Goal: Information Seeking & Learning: Learn about a topic

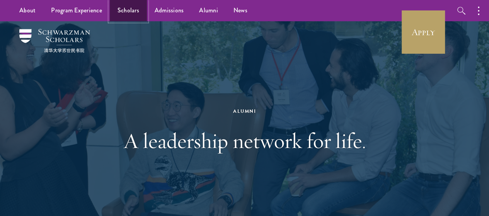
click at [135, 11] on link "Scholars" at bounding box center [128, 10] width 37 height 21
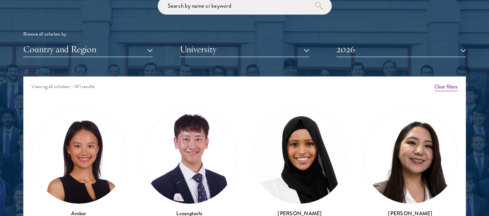
scroll to position [967, 0]
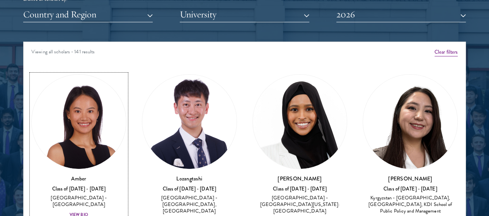
click at [88, 212] on div "View Bio" at bounding box center [79, 215] width 19 height 6
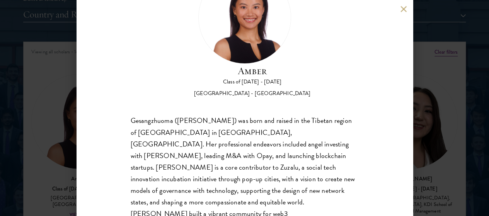
scroll to position [80, 0]
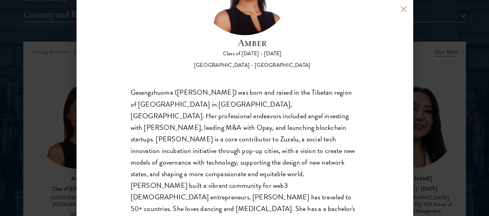
drag, startPoint x: 58, startPoint y: 118, endPoint x: 94, endPoint y: 112, distance: 36.4
click at [58, 118] on div "Amber Class of [DATE] - [DATE] [GEOGRAPHIC_DATA] - [GEOGRAPHIC_DATA] Gesangzhuo…" at bounding box center [244, 108] width 489 height 216
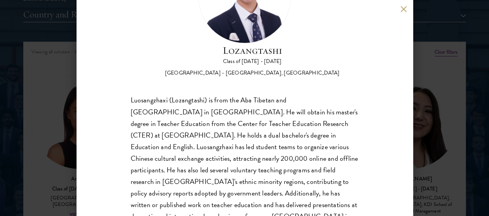
scroll to position [94, 0]
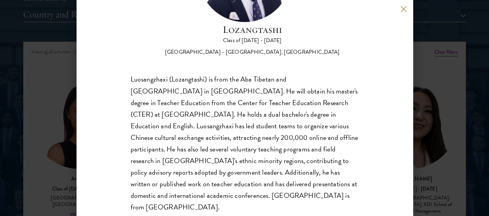
click at [48, 116] on div "Lozangtashi Class of [DATE] - [DATE] [GEOGRAPHIC_DATA] - [GEOGRAPHIC_DATA], [GE…" at bounding box center [244, 108] width 489 height 216
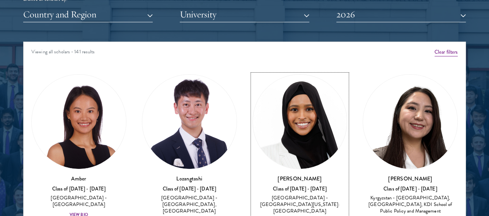
click at [254, 177] on div "[PERSON_NAME] Class of [DATE] - [DATE] [GEOGRAPHIC_DATA] - [GEOGRAPHIC_DATA][US…" at bounding box center [300, 200] width 95 height 51
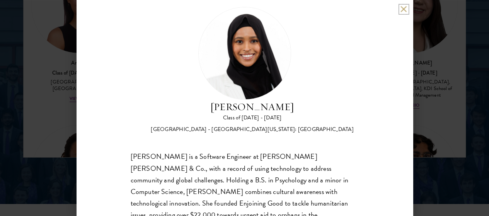
scroll to position [55, 0]
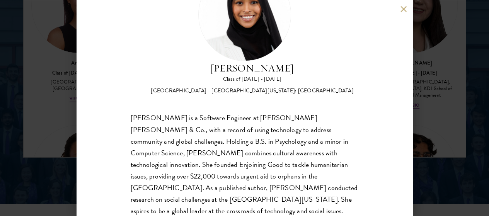
click at [414, 91] on div "[PERSON_NAME] Class of [DATE] - [DATE] [GEOGRAPHIC_DATA] - [GEOGRAPHIC_DATA][US…" at bounding box center [244, 108] width 489 height 216
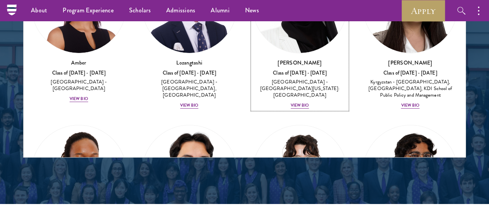
scroll to position [1026, 0]
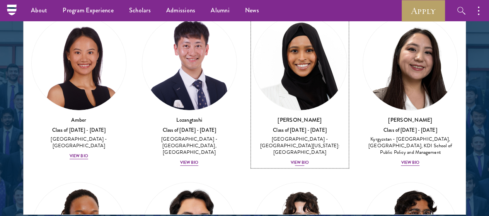
click at [291, 160] on div "View Bio" at bounding box center [300, 163] width 19 height 6
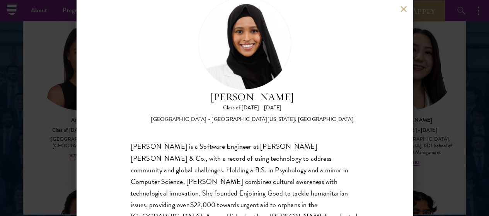
scroll to position [39, 0]
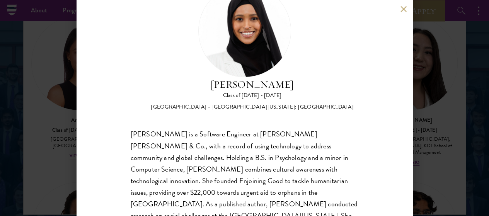
click at [74, 92] on div "[PERSON_NAME] Class of [DATE] - [DATE] [GEOGRAPHIC_DATA] - [GEOGRAPHIC_DATA][US…" at bounding box center [244, 108] width 489 height 216
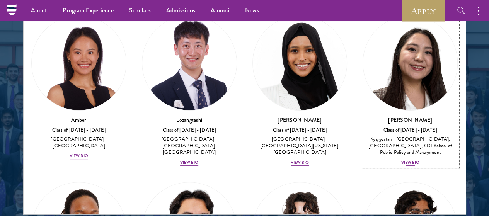
click at [401, 160] on div "View Bio" at bounding box center [410, 163] width 19 height 6
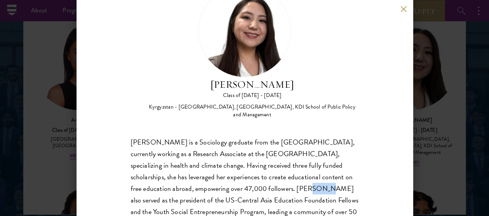
drag, startPoint x: 321, startPoint y: 150, endPoint x: 348, endPoint y: 153, distance: 26.9
click at [348, 153] on div "[PERSON_NAME] is a Sociology graduate from the [GEOGRAPHIC_DATA], currently wor…" at bounding box center [245, 195] width 228 height 116
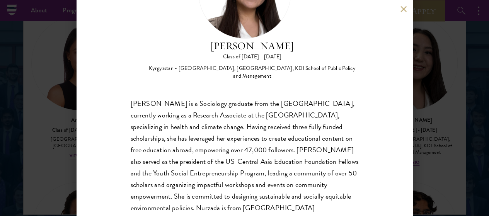
click at [434, 143] on div "Nurzada Abdivalieva Class of [DATE] - [DATE] [GEOGRAPHIC_DATA] - [GEOGRAPHIC_DA…" at bounding box center [244, 108] width 489 height 216
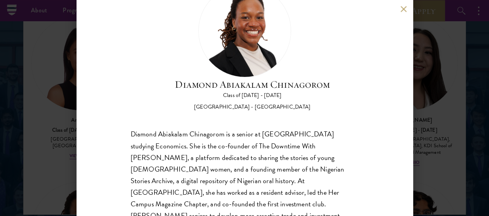
scroll to position [55, 0]
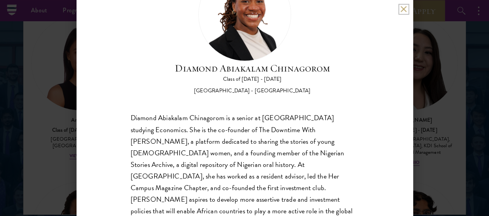
click at [406, 9] on button at bounding box center [404, 9] width 7 height 7
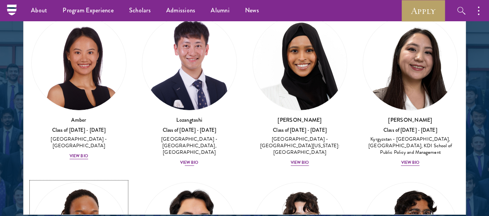
scroll to position [1011, 0]
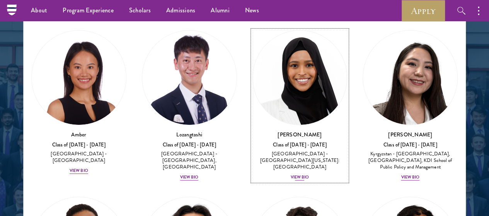
click at [291, 174] on div "View Bio" at bounding box center [300, 177] width 19 height 6
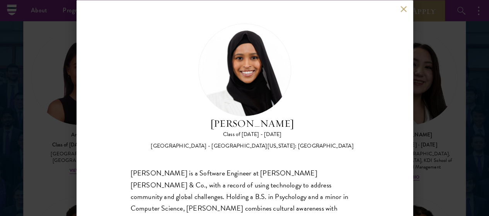
scroll to position [55, 0]
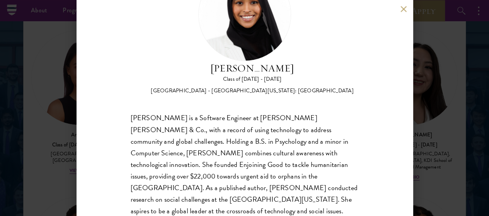
click at [398, 7] on div "[PERSON_NAME] Class of [DATE] - [DATE] [GEOGRAPHIC_DATA] - [GEOGRAPHIC_DATA][US…" at bounding box center [245, 108] width 337 height 216
click at [404, 7] on button at bounding box center [404, 9] width 7 height 7
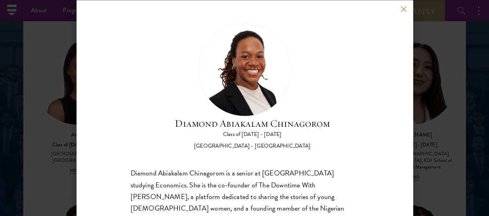
scroll to position [55, 0]
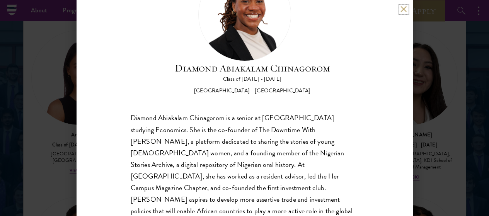
click at [403, 9] on button at bounding box center [404, 9] width 7 height 7
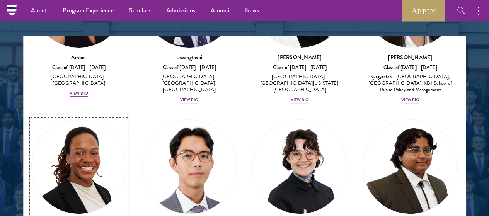
scroll to position [193, 0]
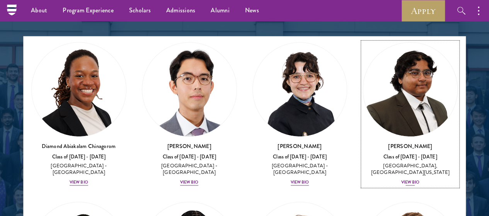
click at [401, 180] on div "View Bio" at bounding box center [410, 183] width 19 height 6
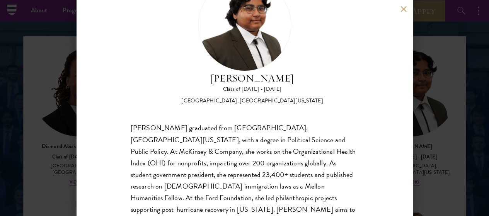
scroll to position [77, 0]
